Goal: Obtain resource: Obtain resource

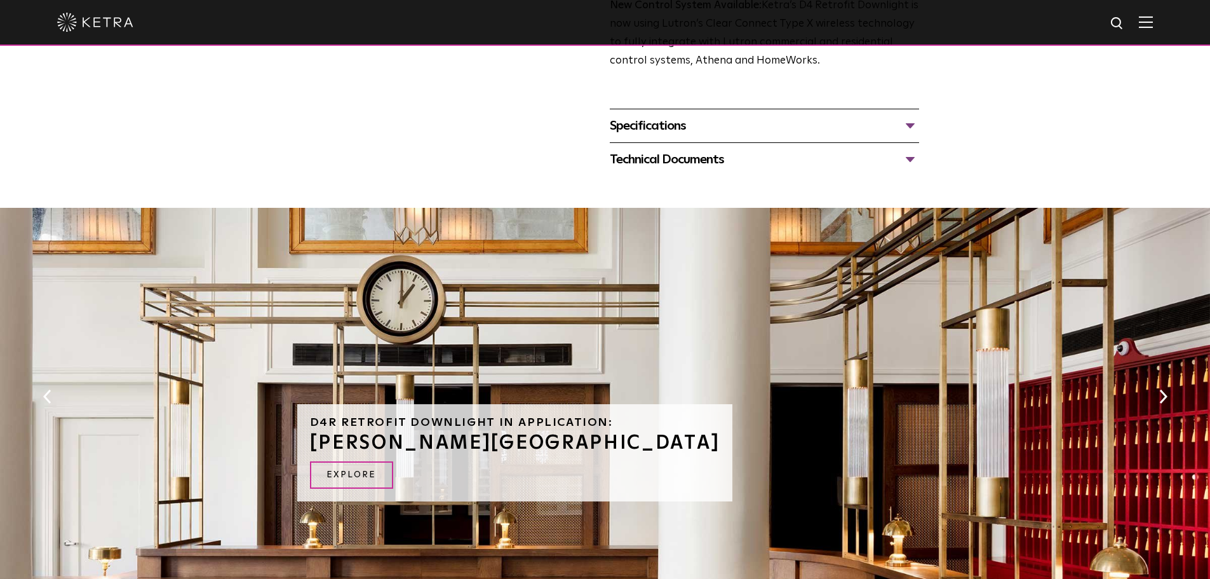
scroll to position [381, 0]
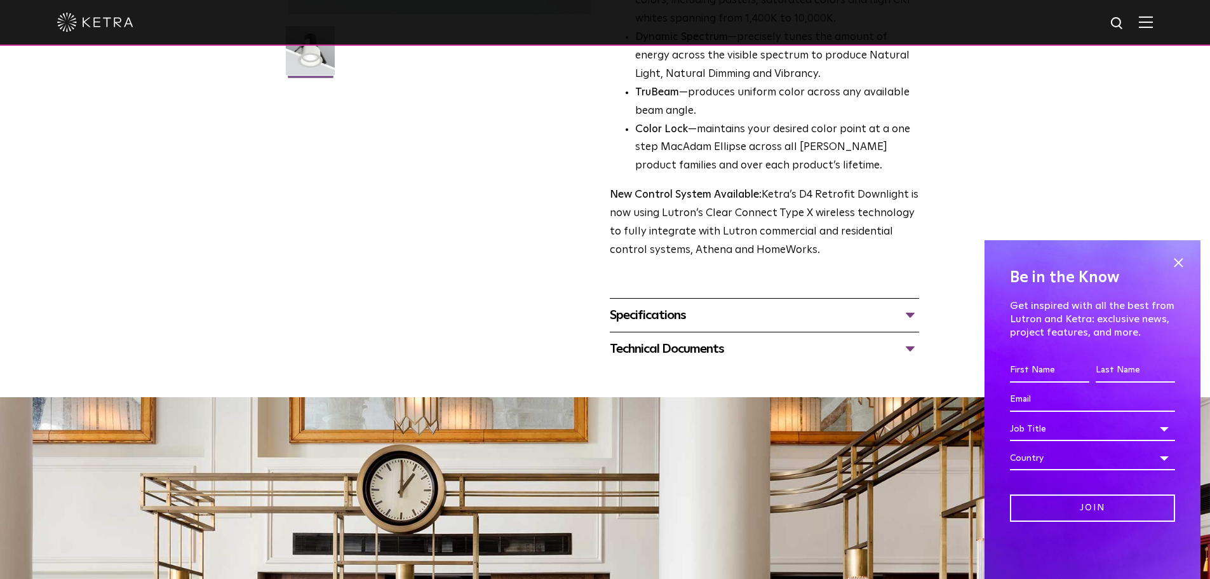
click at [753, 328] on div "Specifications LUMEN OUTPUTS 800 Beam Angles 15, 25, 40, 60, 90 CONTROL Lutron …" at bounding box center [764, 315] width 309 height 34
click at [906, 314] on div "Specifications" at bounding box center [764, 315] width 309 height 20
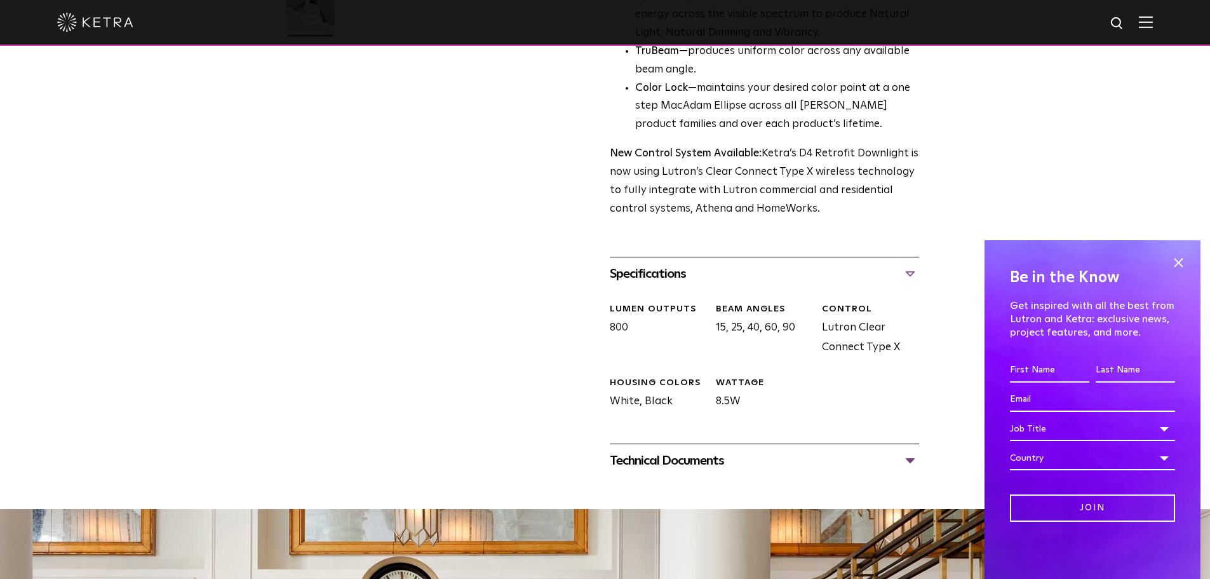
scroll to position [445, 0]
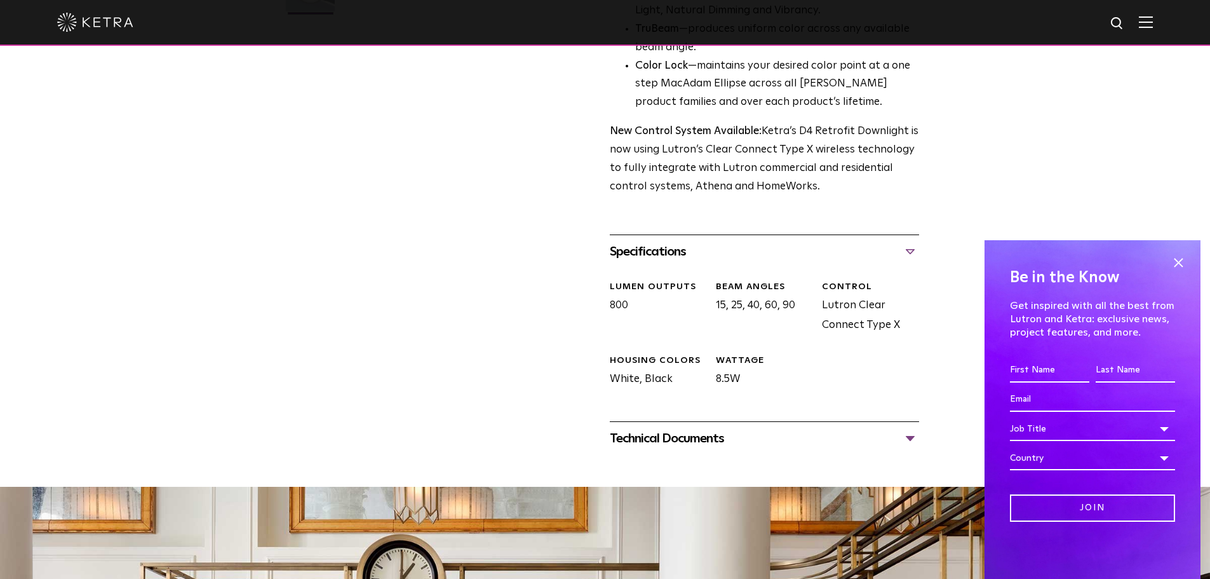
click at [914, 434] on div "Technical Documents" at bounding box center [764, 438] width 309 height 20
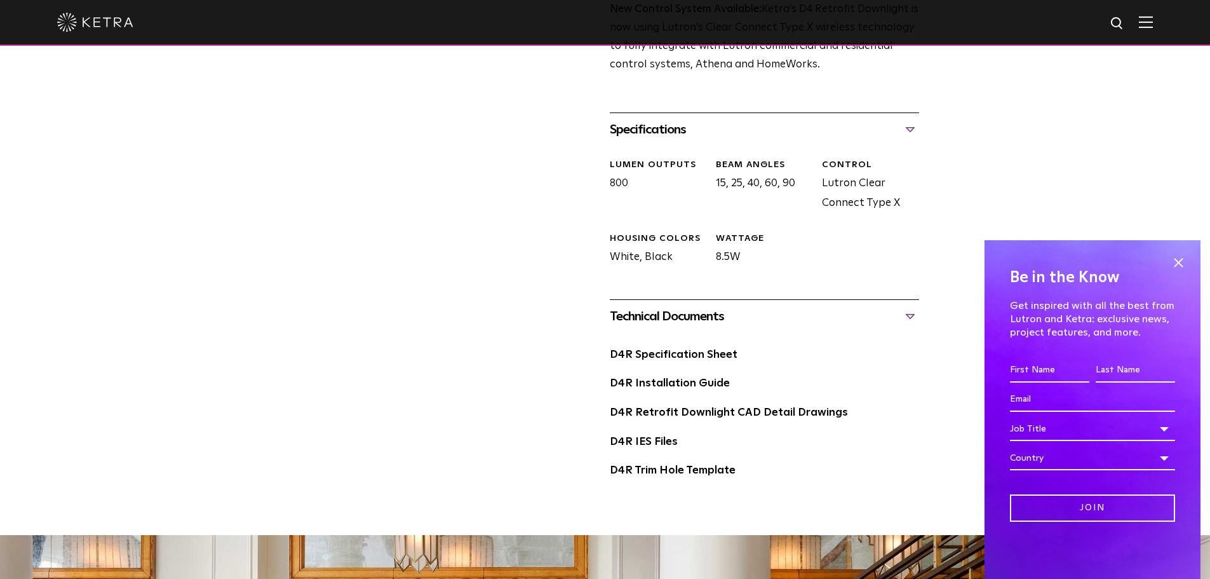
scroll to position [572, 0]
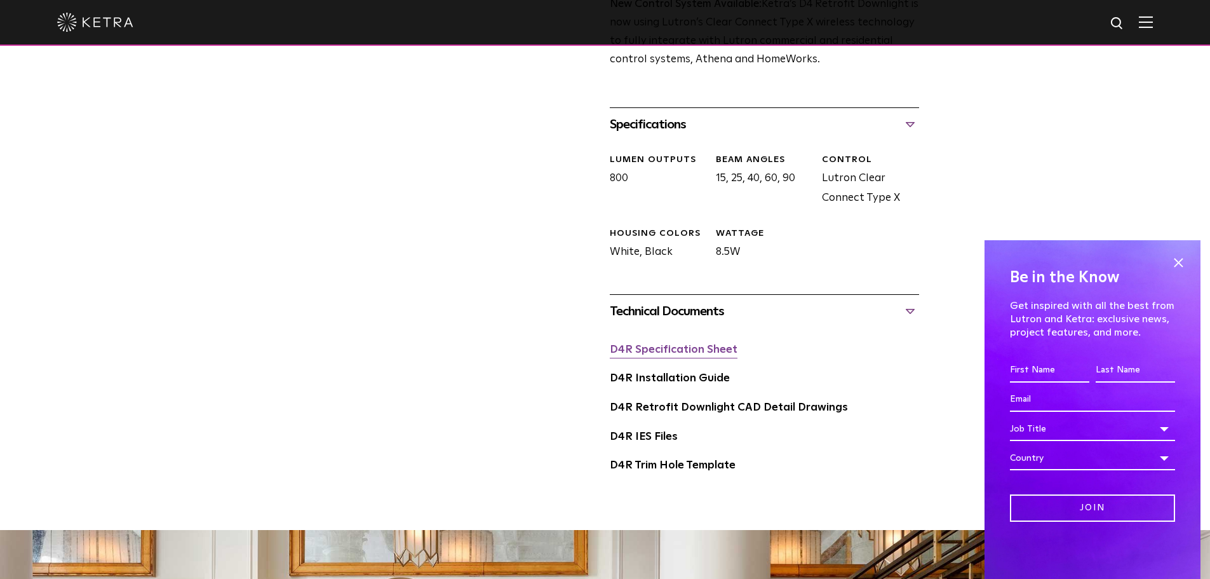
click at [668, 354] on link "D4R Specification Sheet" at bounding box center [674, 349] width 128 height 11
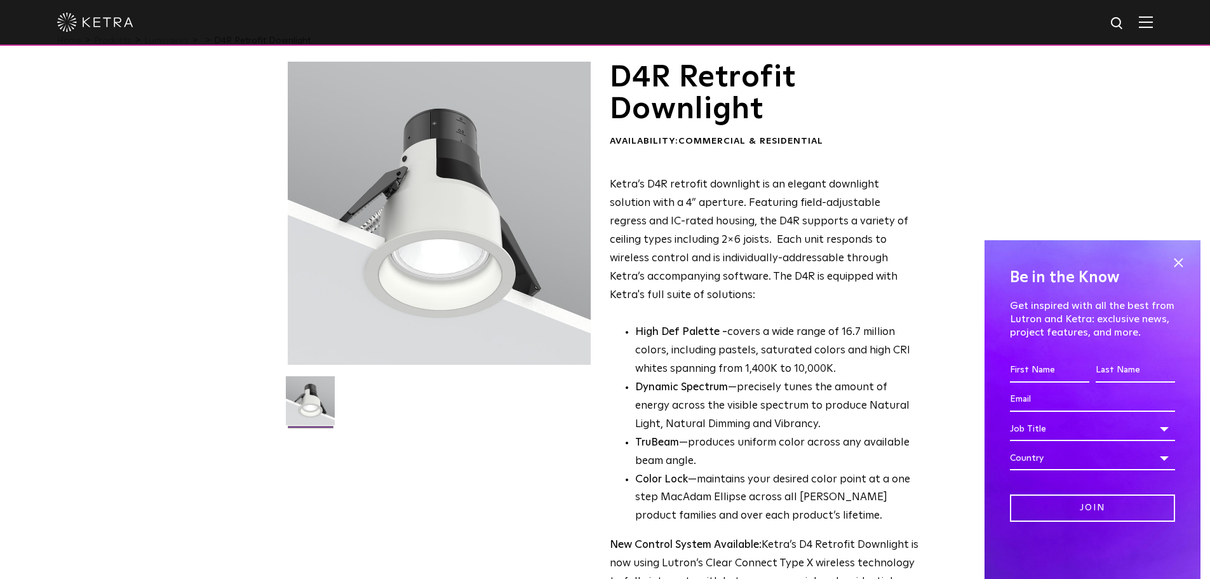
scroll to position [0, 0]
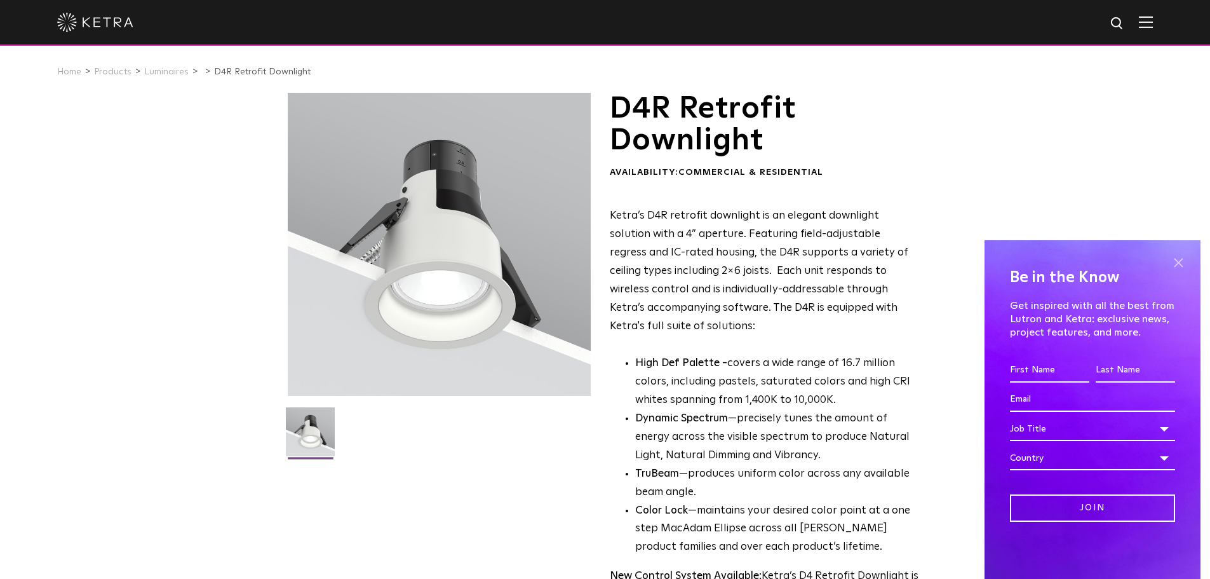
click at [1178, 261] on span at bounding box center [1178, 262] width 19 height 19
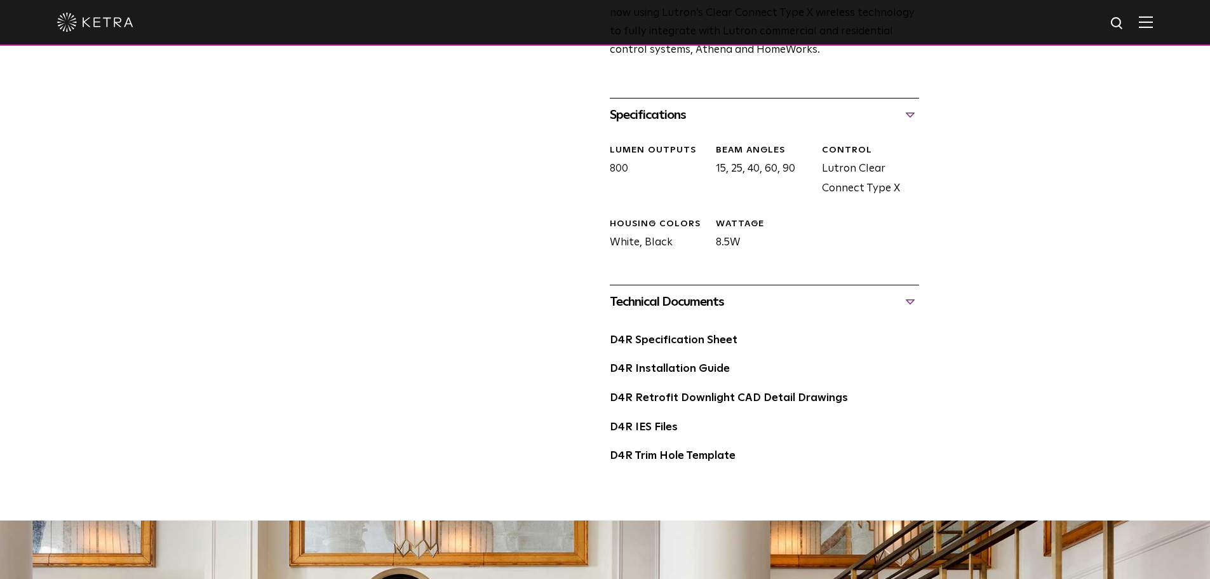
scroll to position [508, 0]
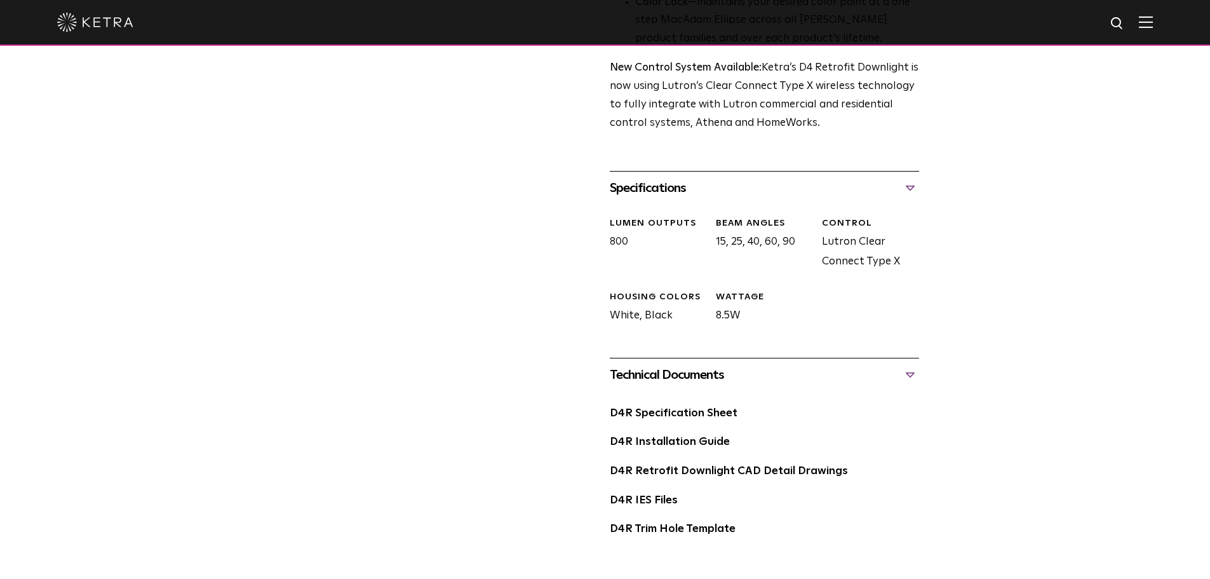
click at [907, 373] on div "Technical Documents" at bounding box center [764, 375] width 309 height 20
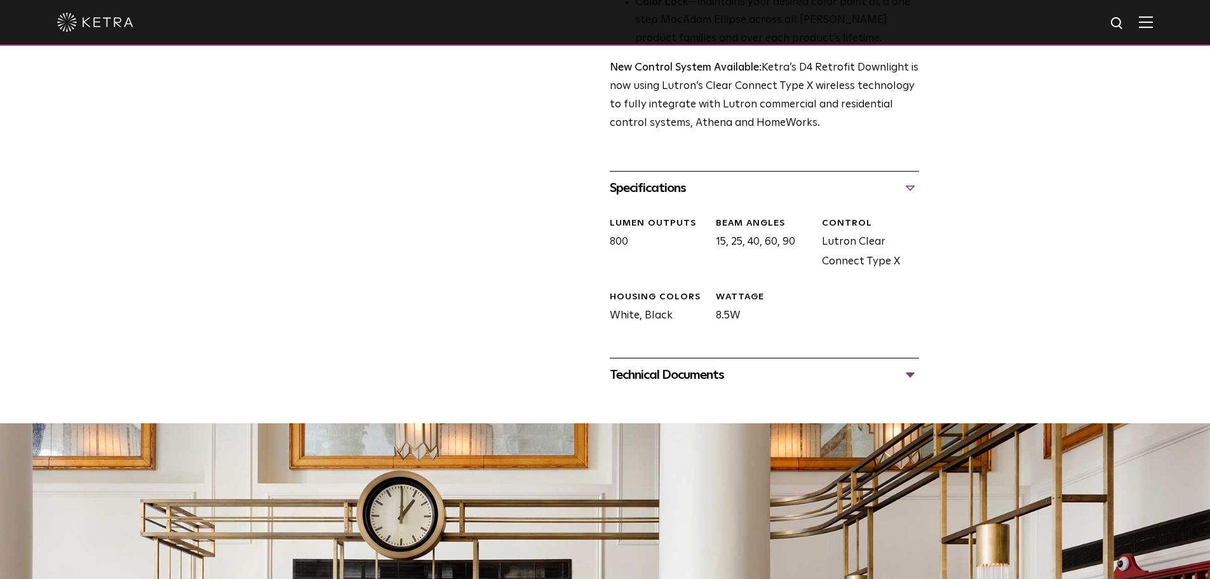
click at [910, 375] on div "Technical Documents" at bounding box center [764, 375] width 309 height 20
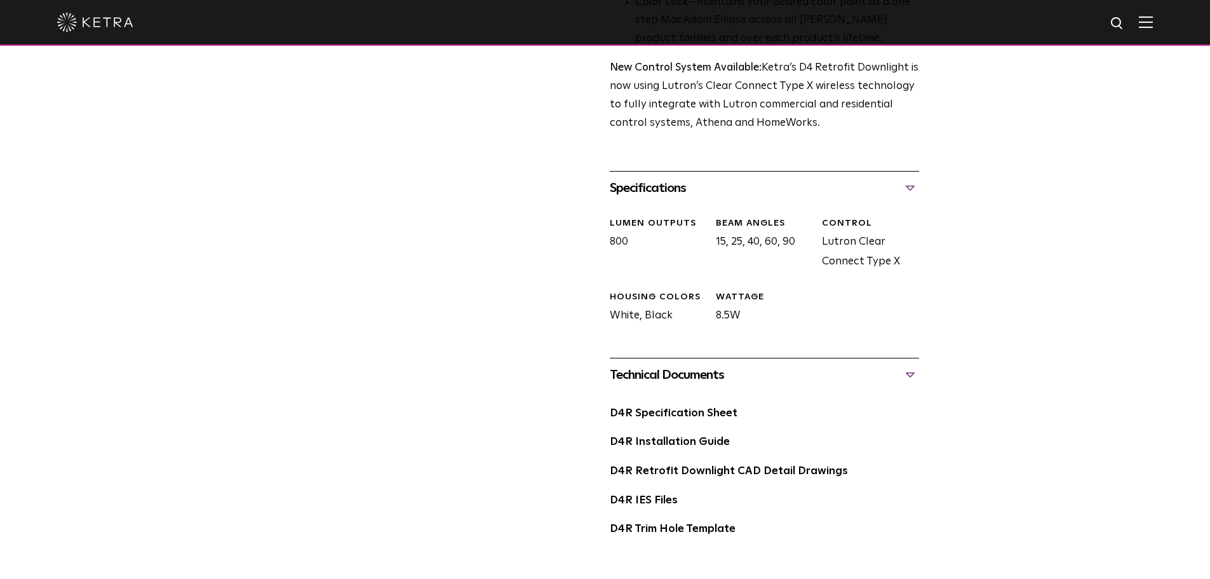
click at [910, 375] on div "Technical Documents" at bounding box center [764, 375] width 309 height 20
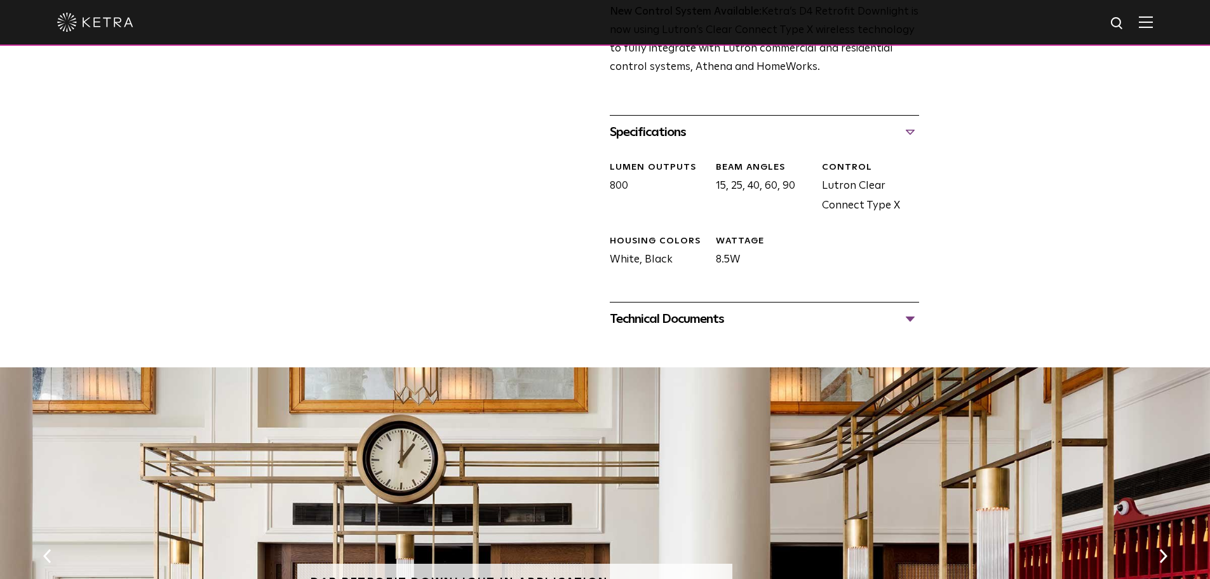
scroll to position [572, 0]
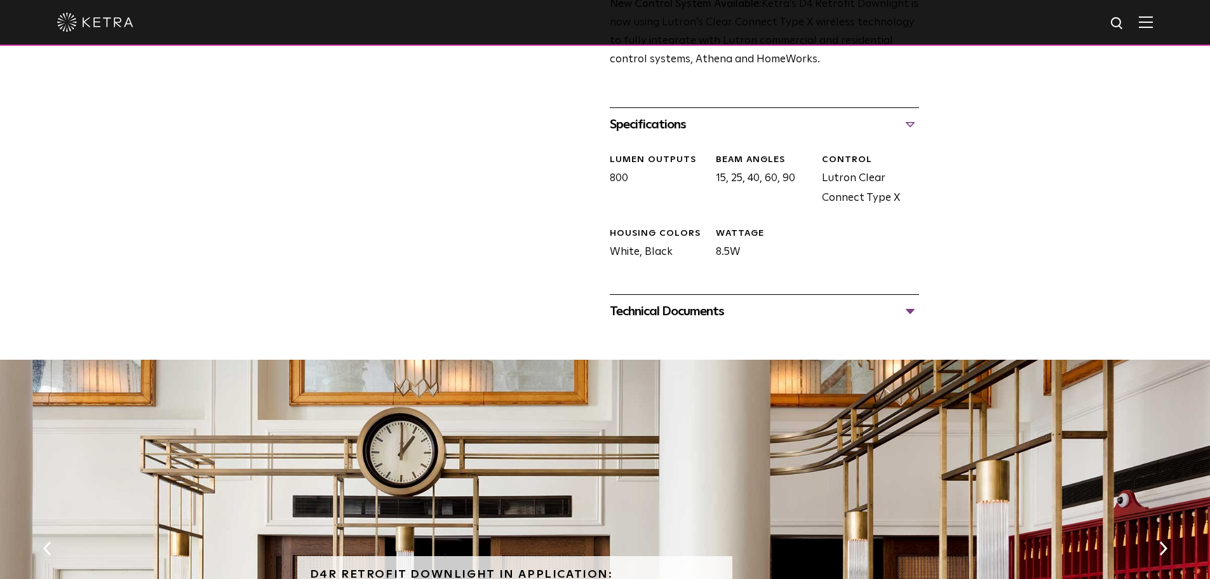
click at [911, 125] on div "Specifications" at bounding box center [764, 124] width 309 height 20
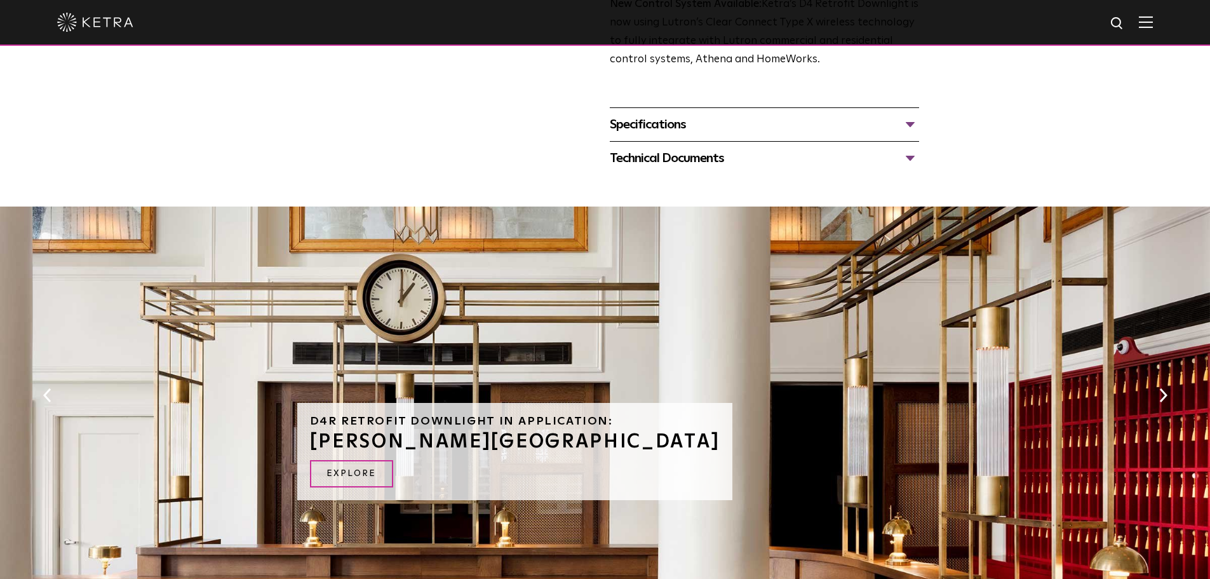
click at [911, 125] on div "Specifications" at bounding box center [764, 124] width 309 height 20
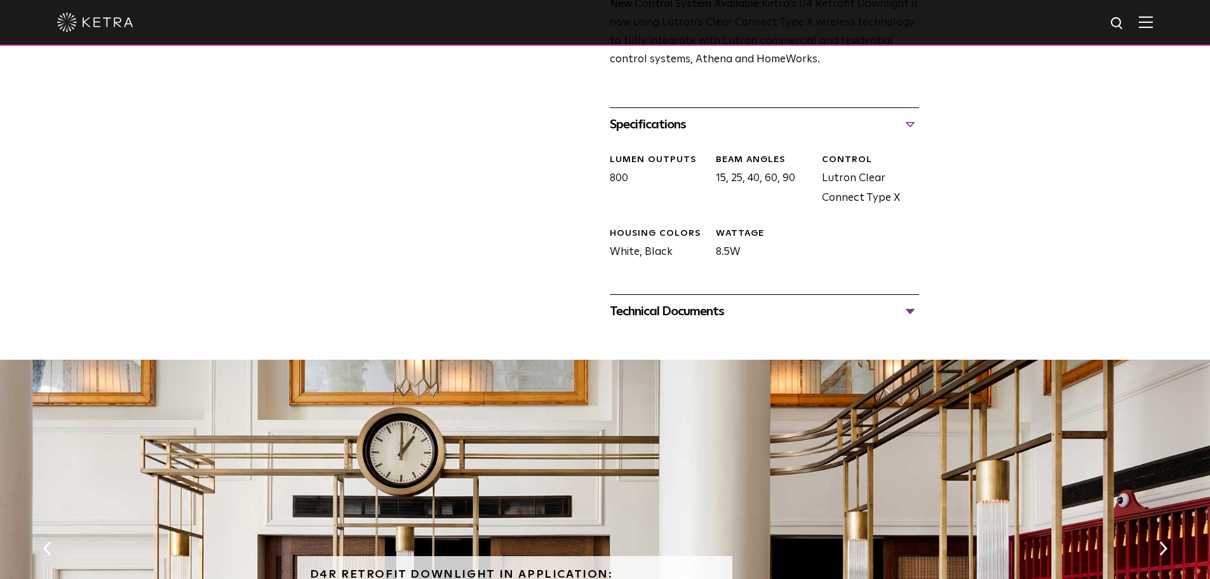
click at [904, 308] on div "Technical Documents" at bounding box center [764, 311] width 309 height 20
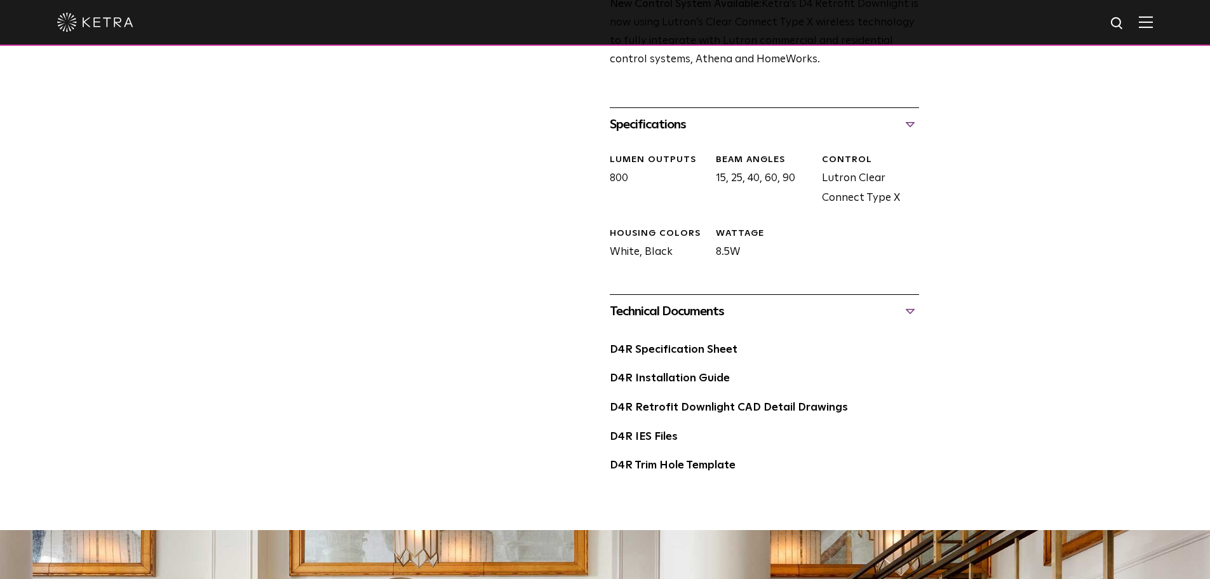
click at [911, 311] on div "Technical Documents" at bounding box center [764, 311] width 309 height 20
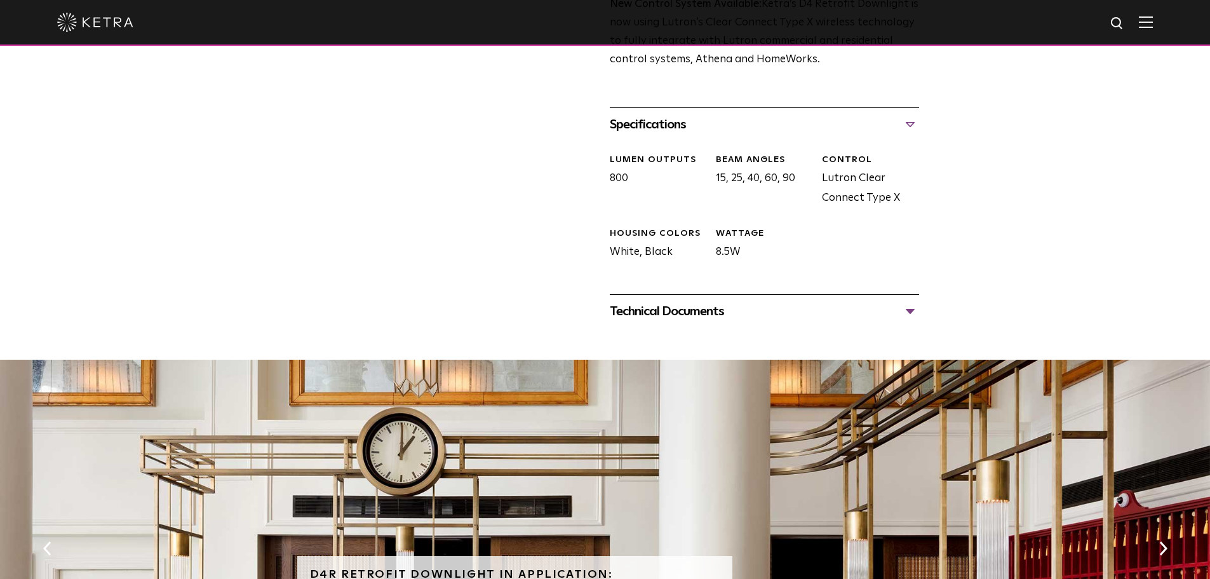
click at [908, 122] on div "Specifications" at bounding box center [764, 124] width 309 height 20
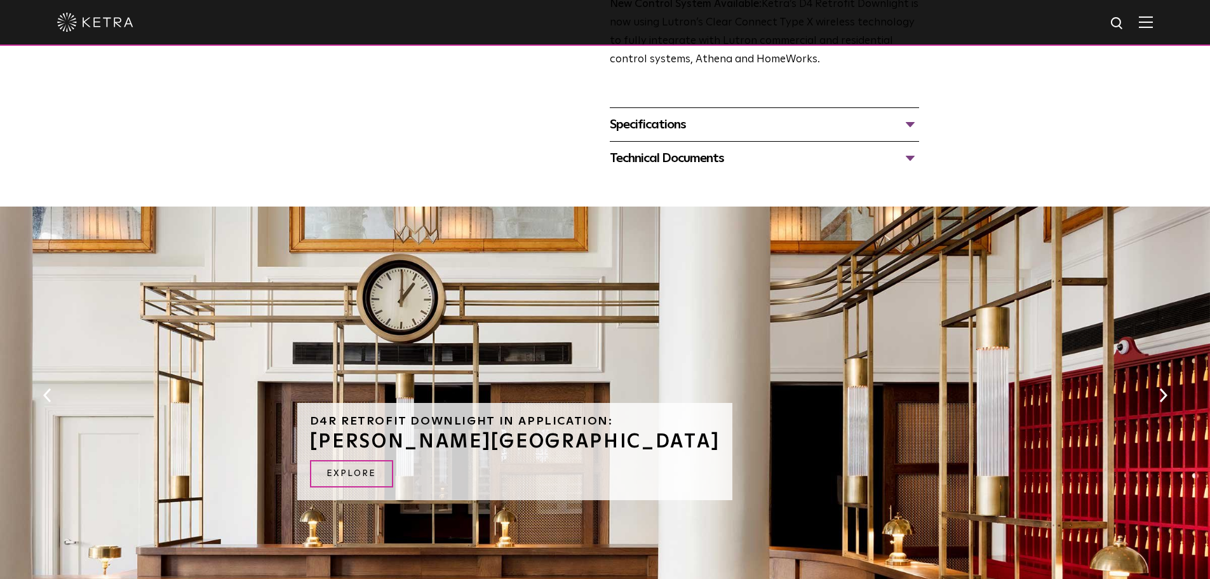
click at [911, 165] on div "Technical Documents" at bounding box center [764, 158] width 309 height 20
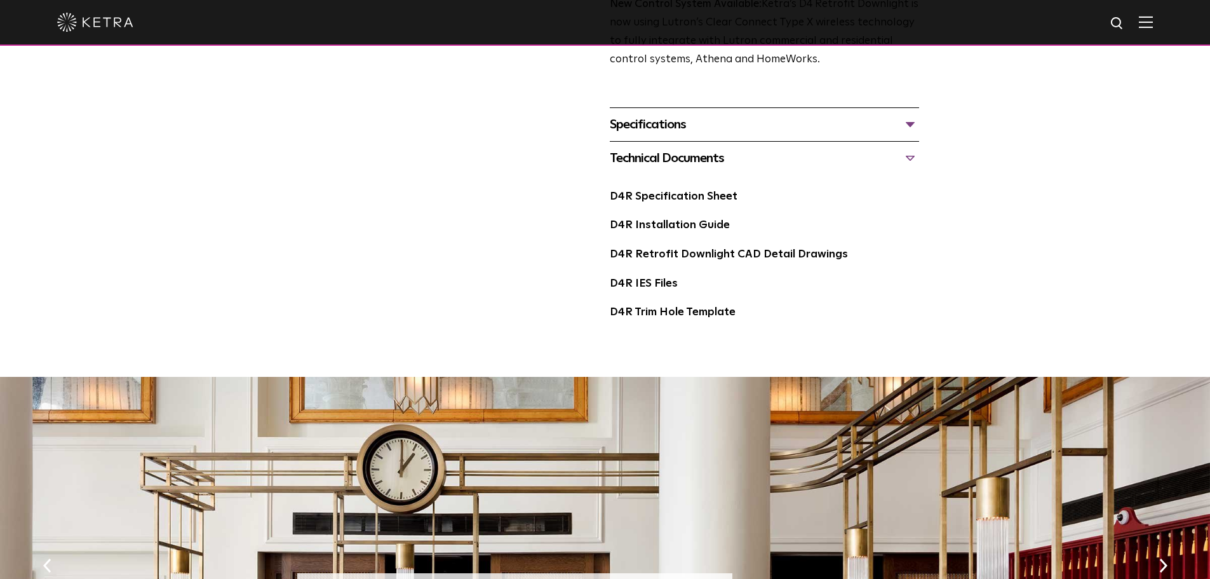
click at [910, 161] on div "Technical Documents" at bounding box center [764, 158] width 309 height 20
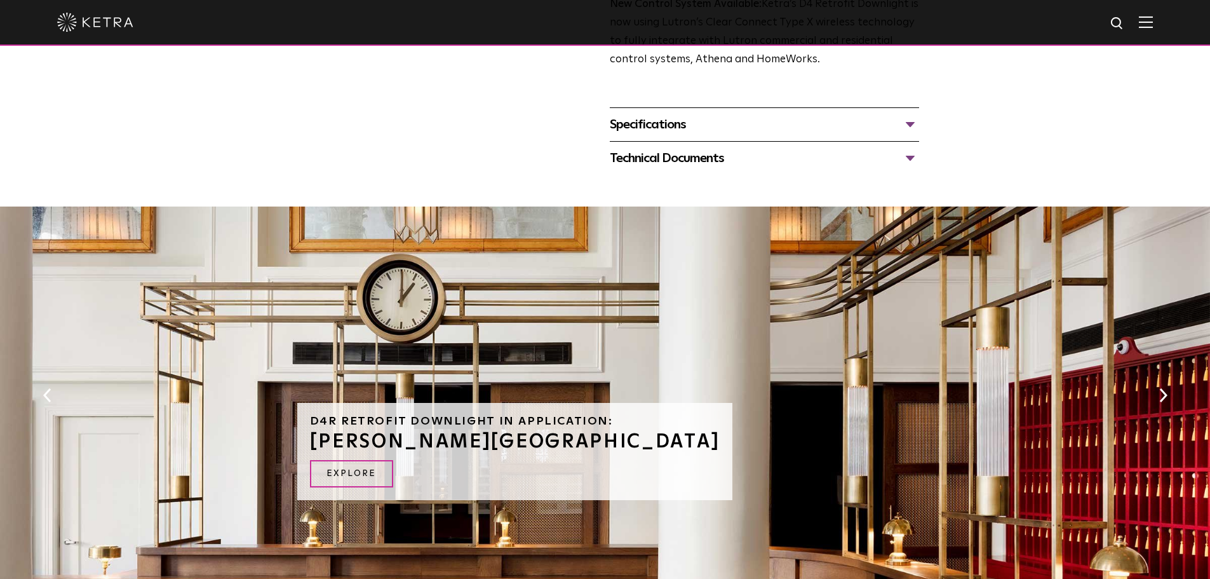
click at [906, 122] on div "Specifications" at bounding box center [764, 124] width 309 height 20
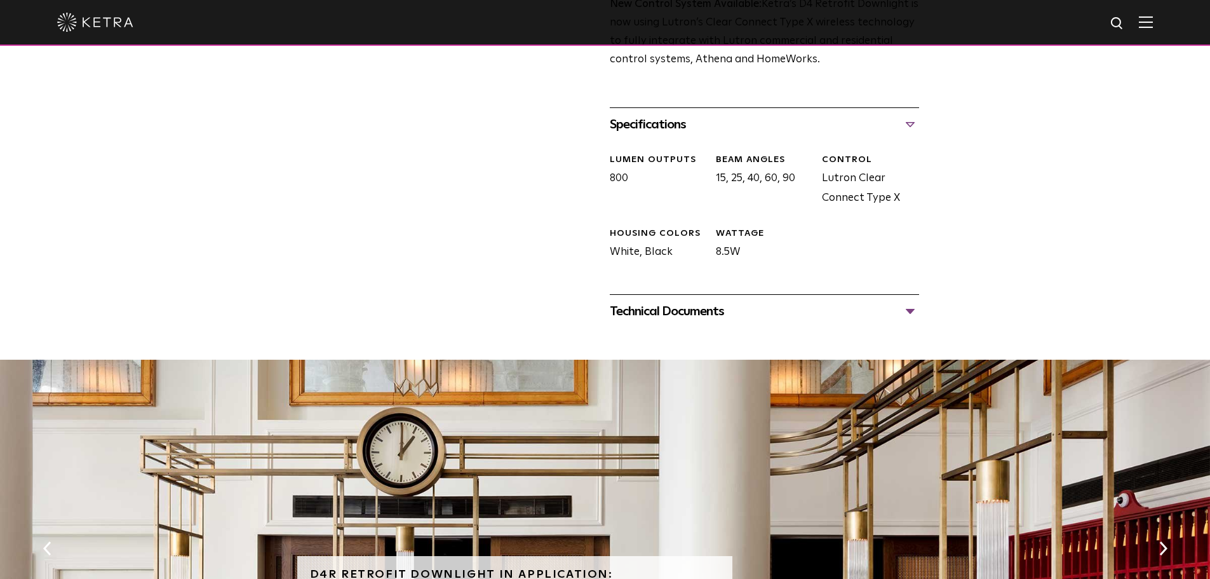
click at [910, 124] on div "Specifications" at bounding box center [764, 124] width 309 height 20
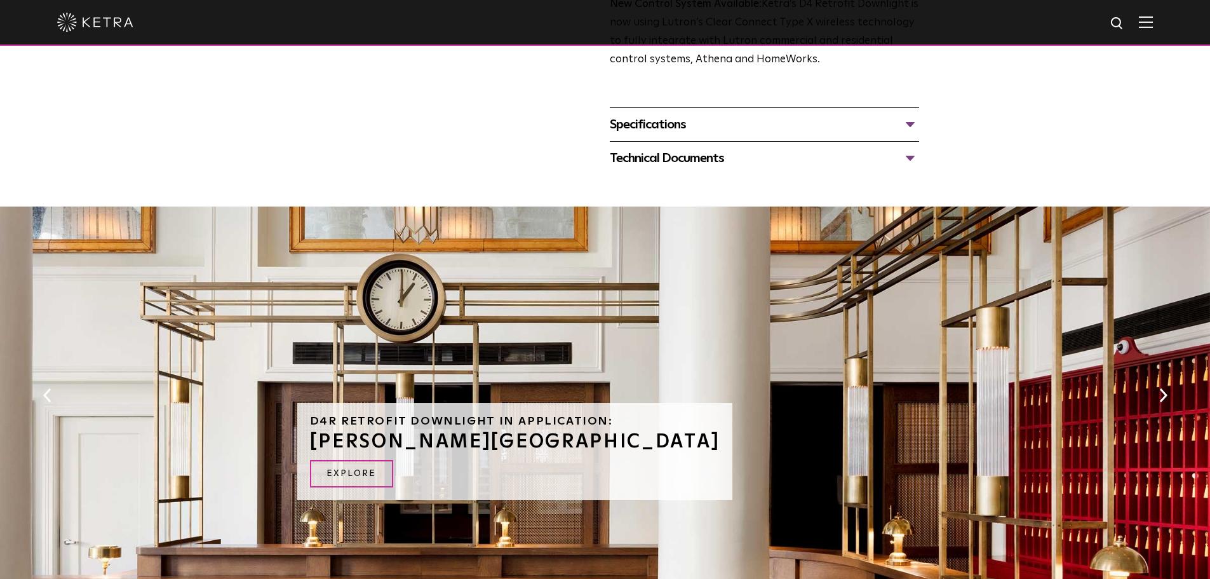
click at [910, 124] on div "Specifications" at bounding box center [764, 124] width 309 height 20
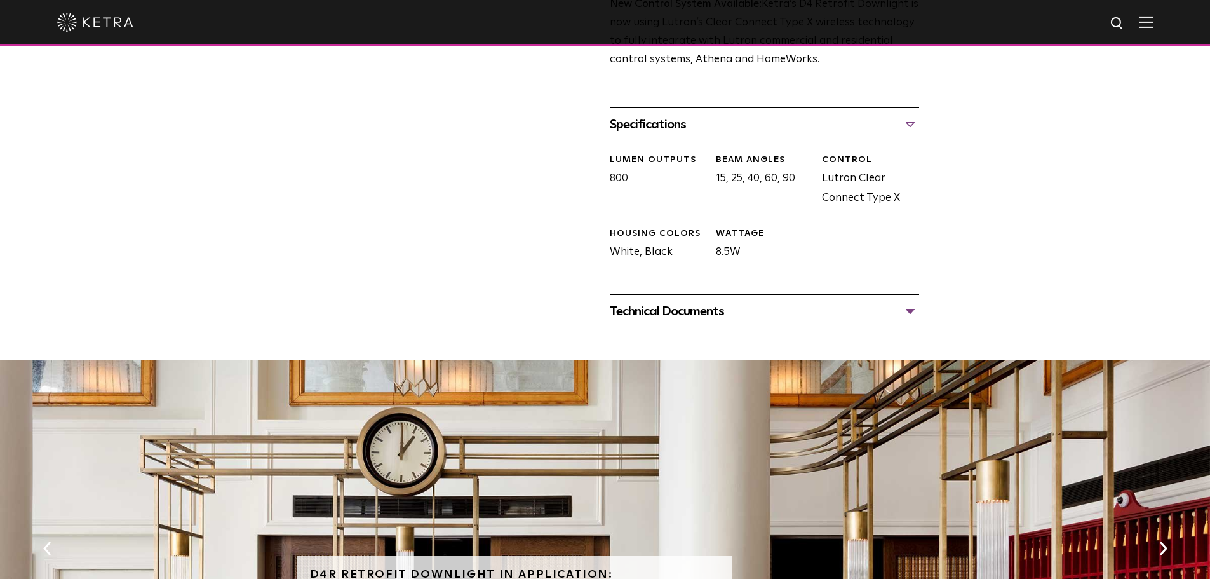
click at [910, 124] on div "Specifications" at bounding box center [764, 124] width 309 height 20
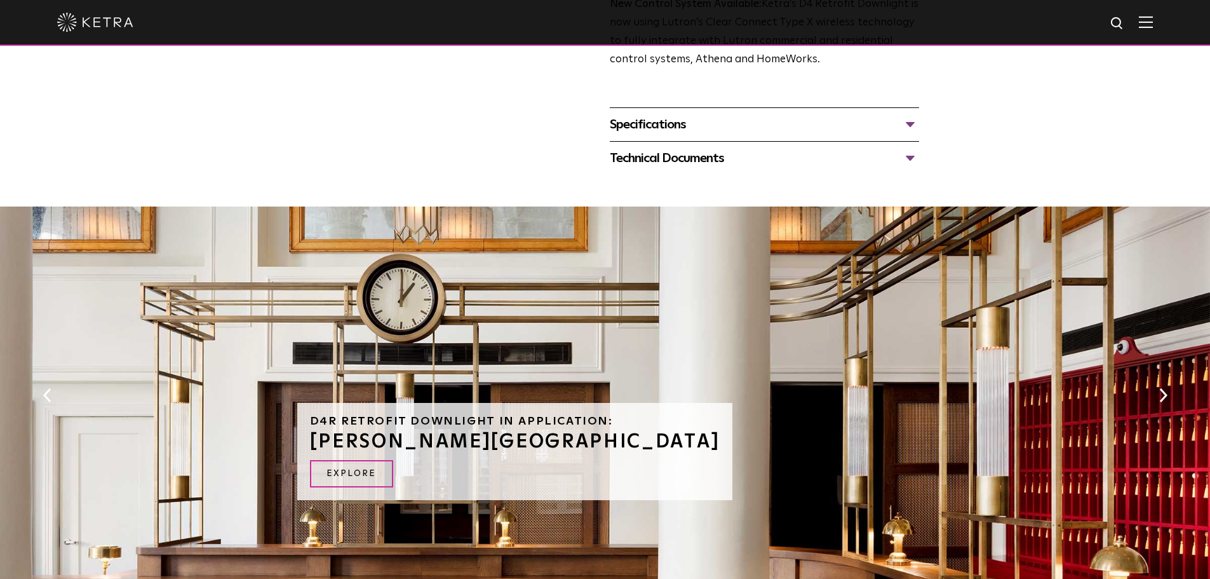
click at [908, 156] on div "Technical Documents" at bounding box center [764, 158] width 309 height 20
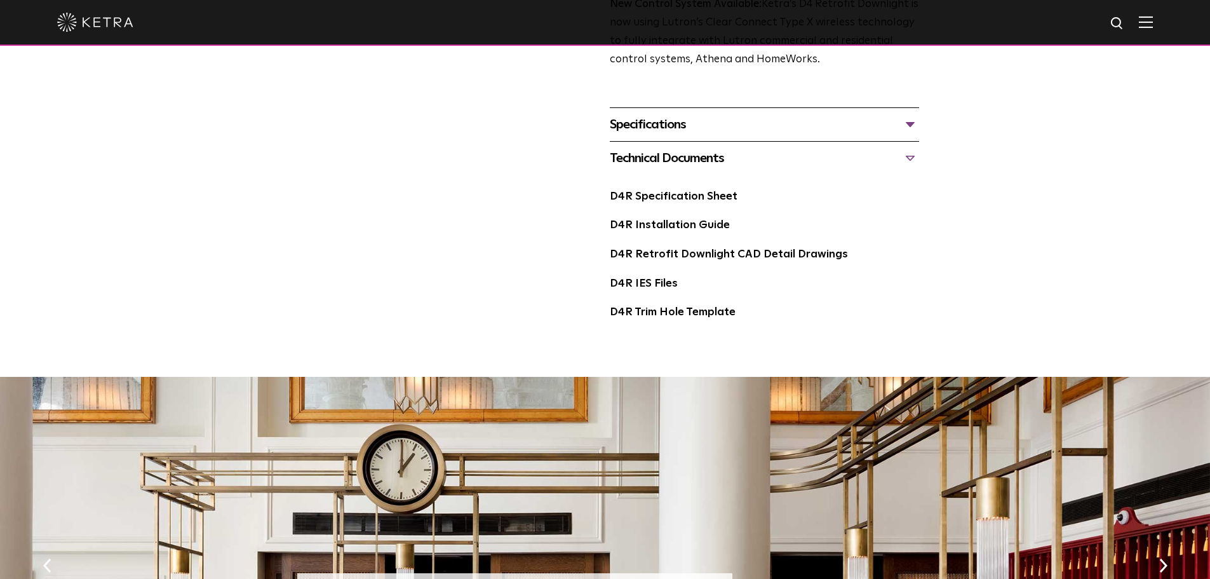
click at [908, 124] on div "Specifications" at bounding box center [764, 124] width 309 height 20
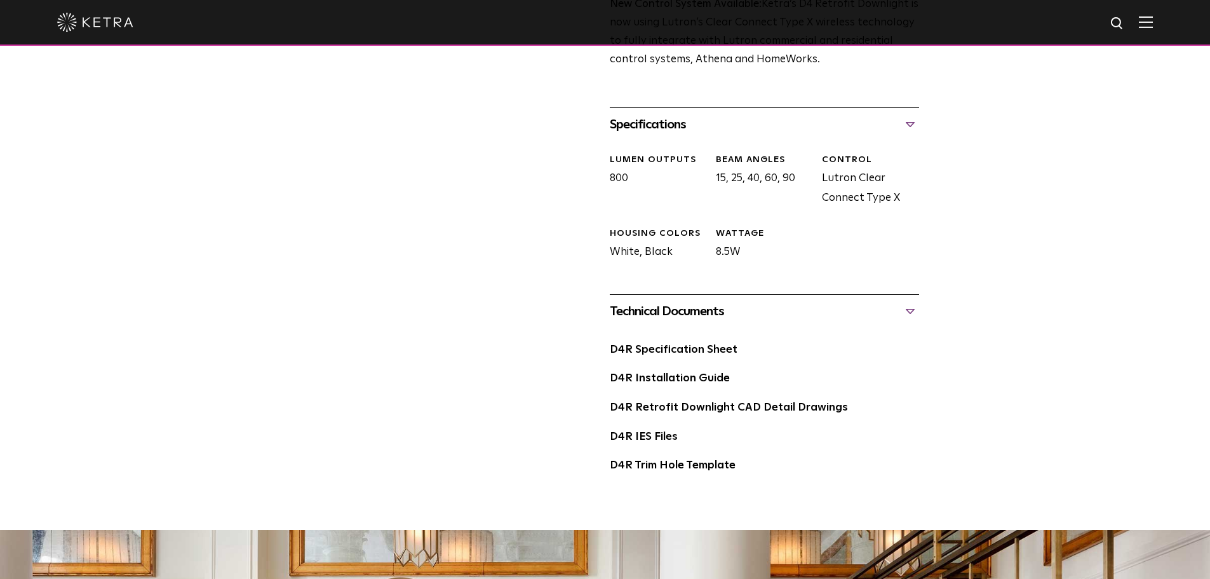
click at [908, 125] on div "Specifications" at bounding box center [764, 124] width 309 height 20
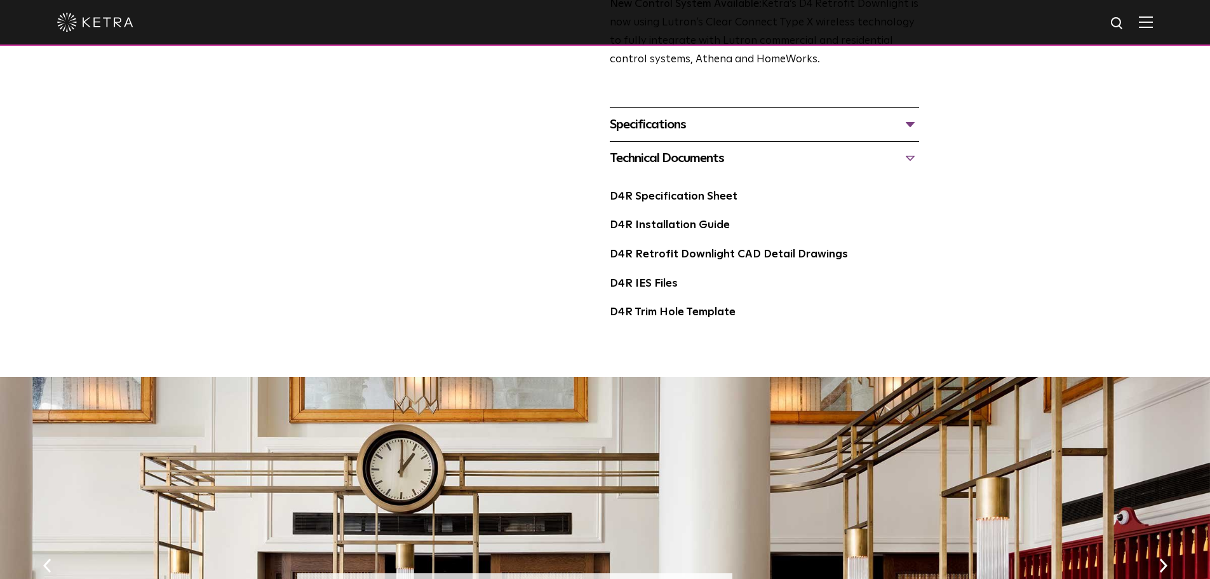
click at [909, 149] on div "Technical Documents" at bounding box center [764, 158] width 309 height 20
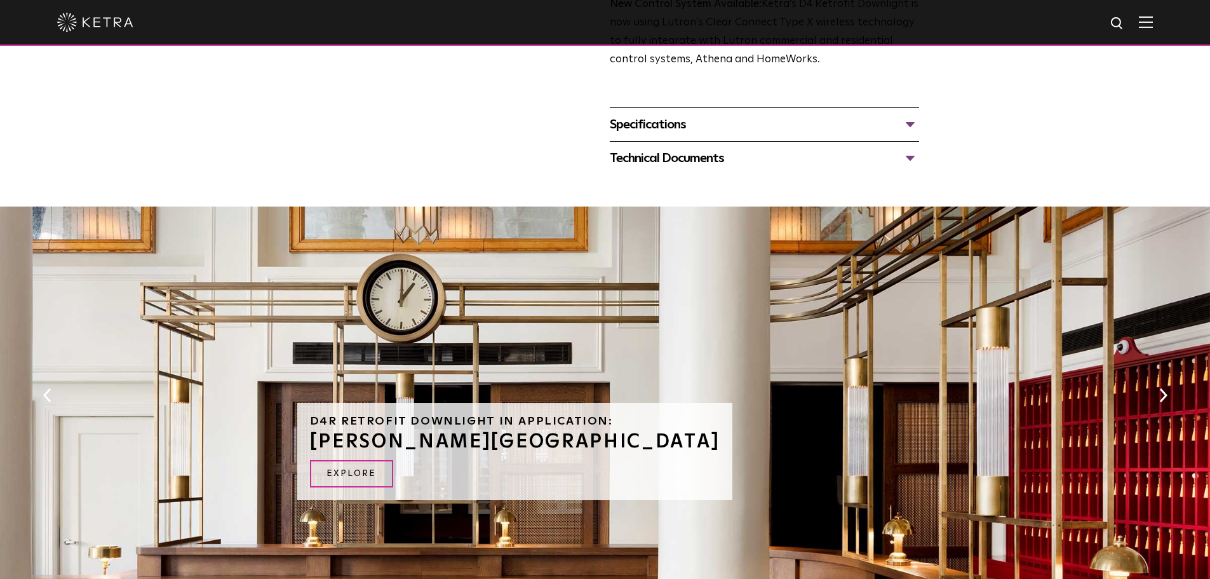
click at [910, 129] on div "Specifications" at bounding box center [764, 124] width 309 height 20
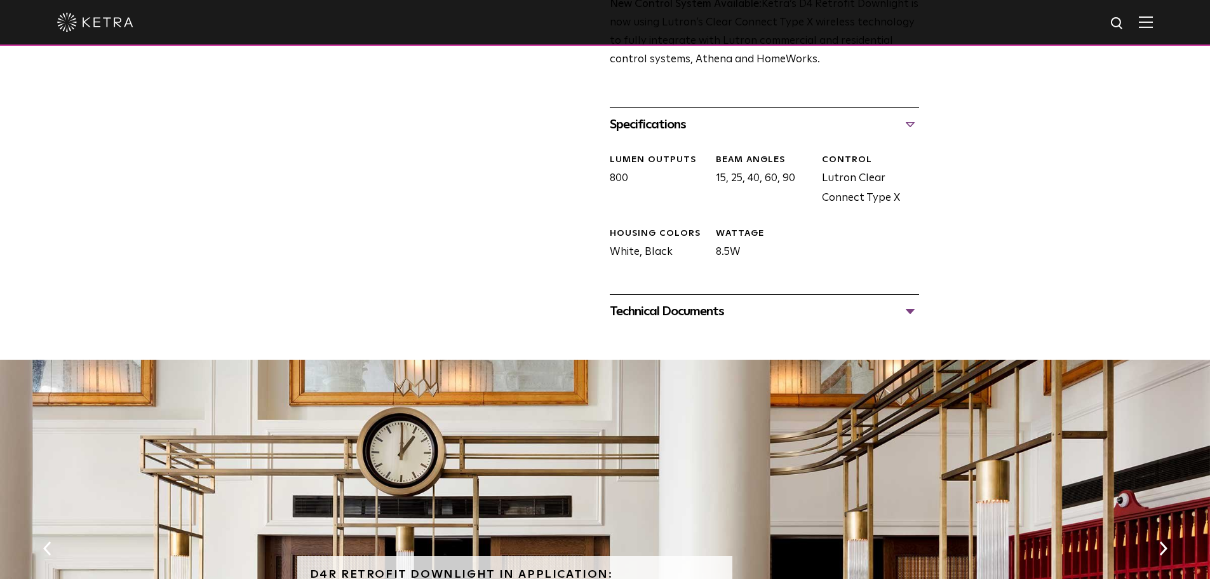
click at [909, 305] on div "Technical Documents" at bounding box center [764, 311] width 309 height 20
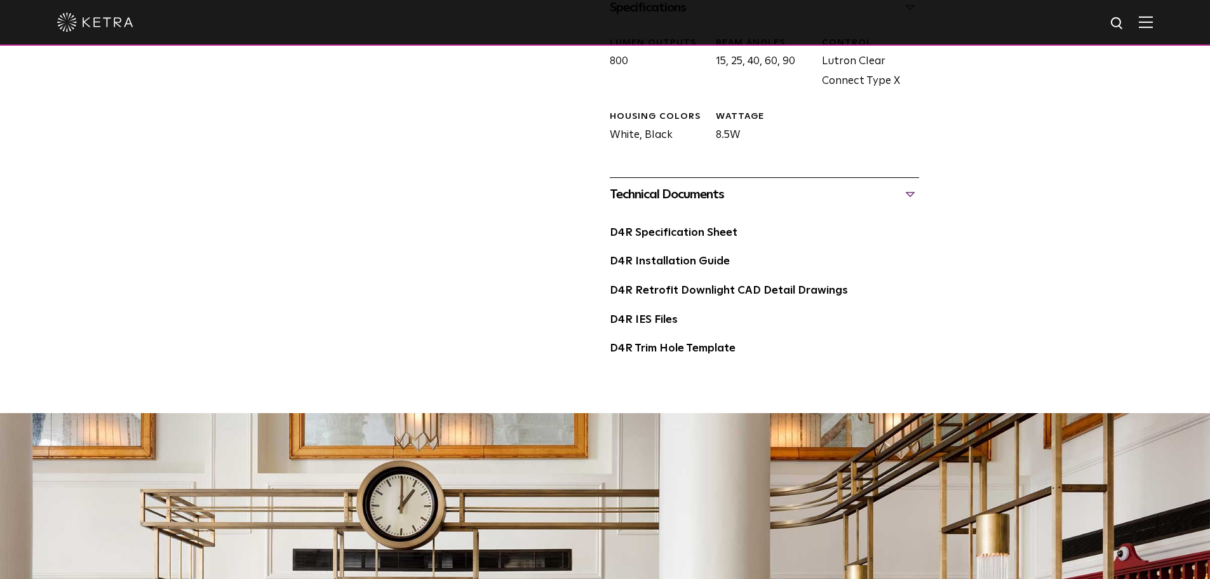
scroll to position [699, 0]
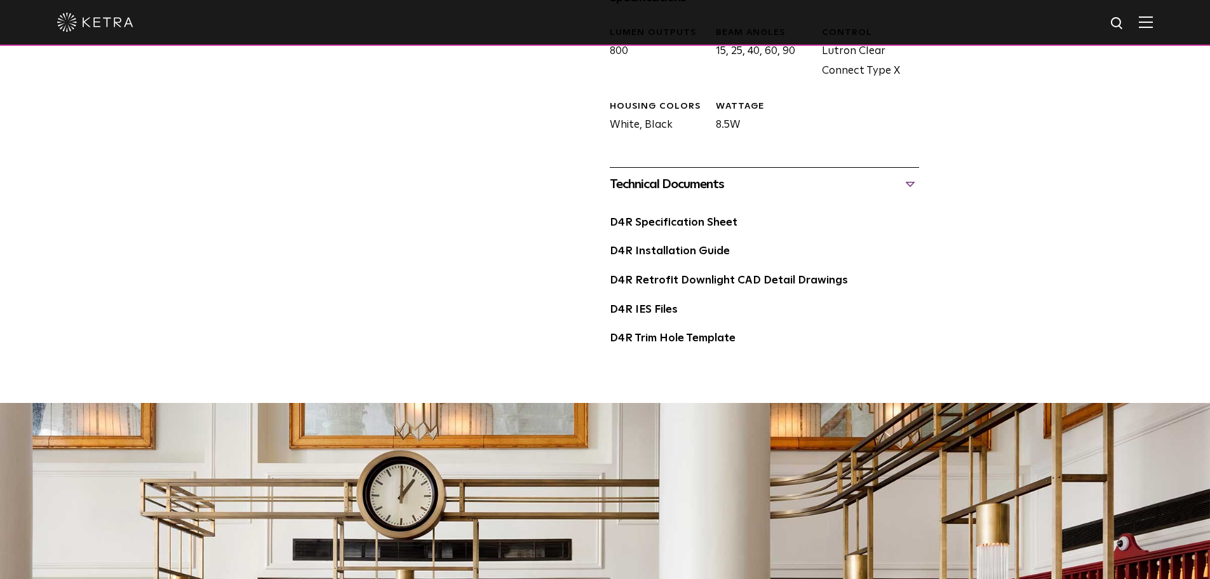
click at [910, 184] on div "Technical Documents" at bounding box center [764, 184] width 309 height 20
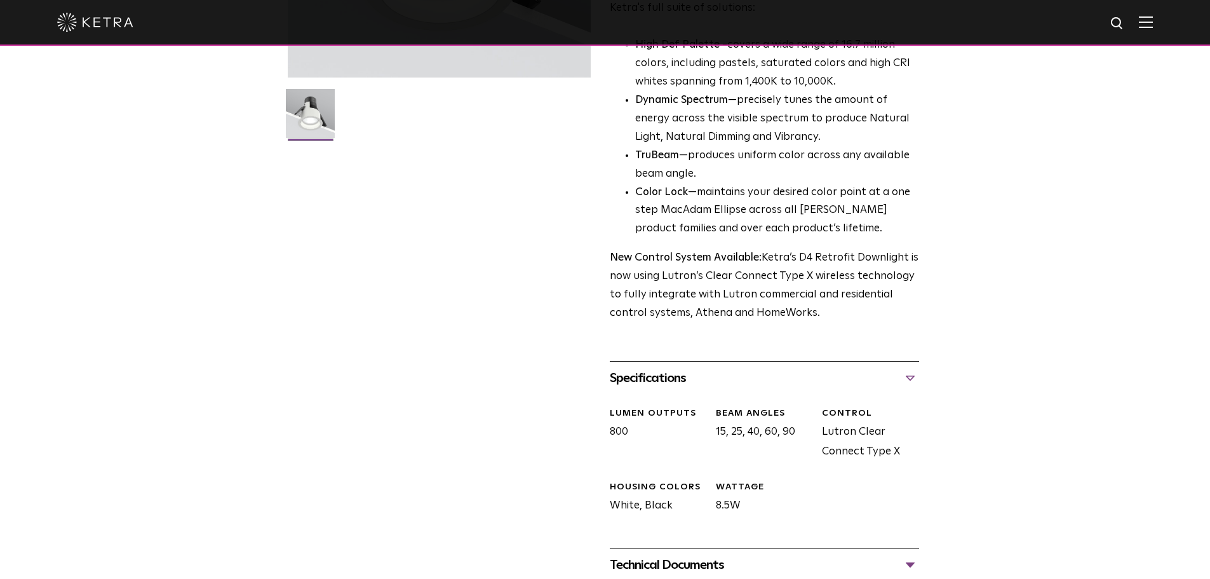
scroll to position [318, 0]
click at [913, 380] on div "Specifications" at bounding box center [764, 378] width 309 height 20
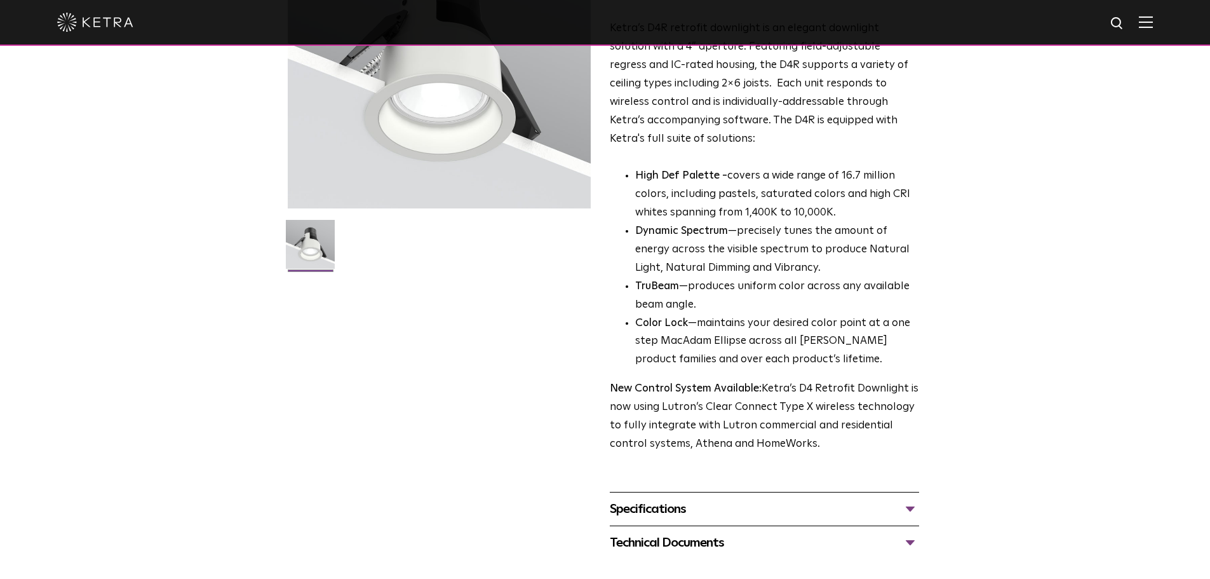
scroll to position [191, 0]
